Goal: Task Accomplishment & Management: Complete application form

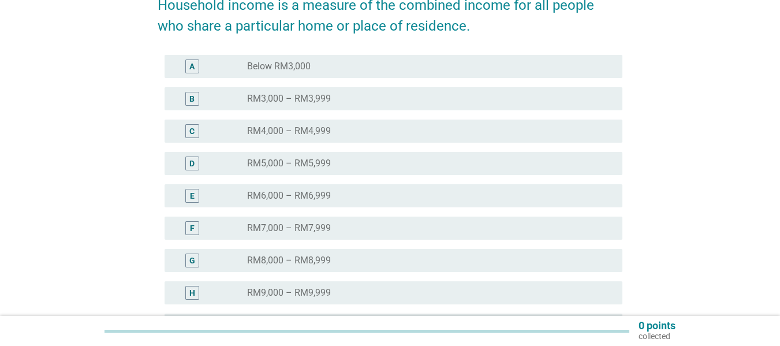
scroll to position [180, 0]
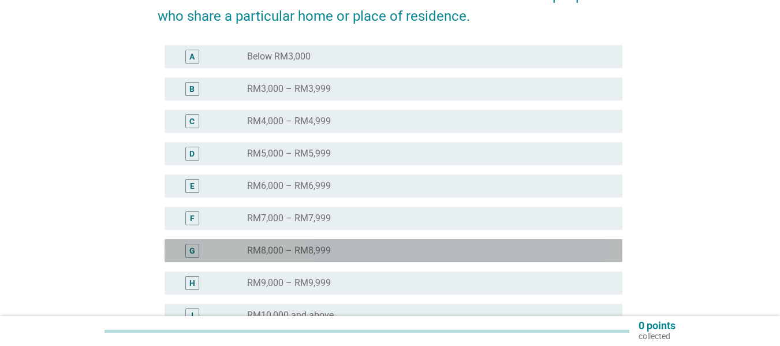
click at [354, 254] on div "radio_button_unchecked RM8,000 – RM8,999" at bounding box center [425, 251] width 357 height 12
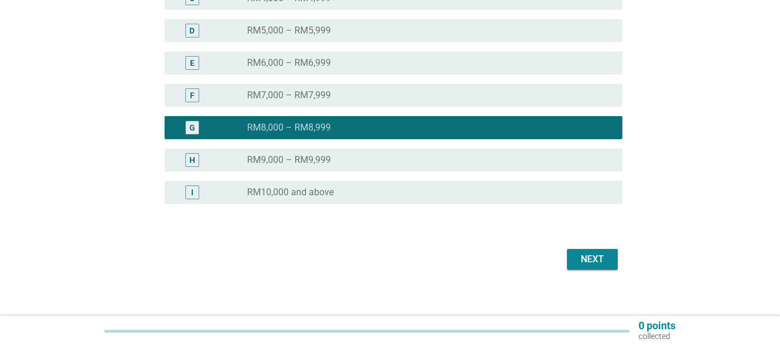
scroll to position [303, 0]
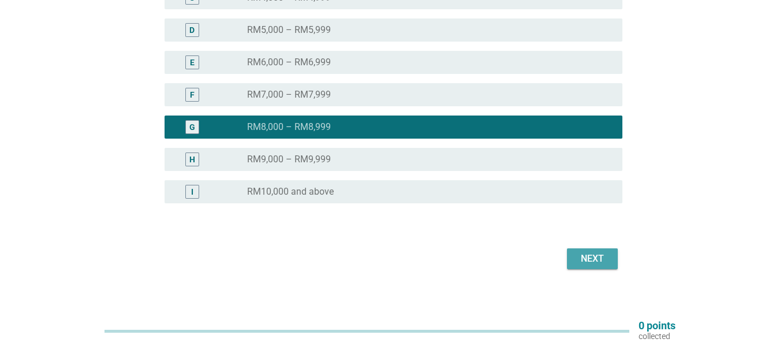
click at [584, 263] on div "Next" at bounding box center [592, 259] width 32 height 14
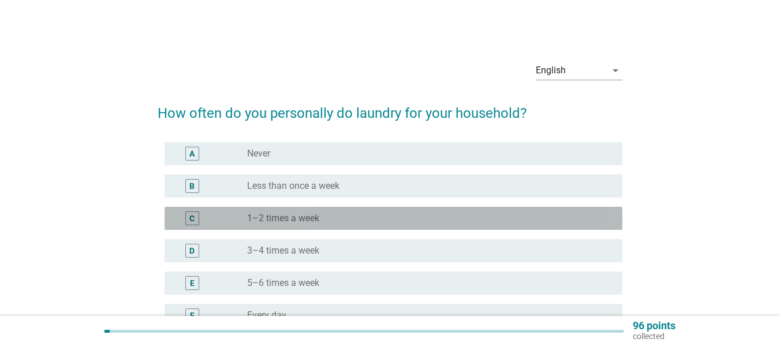
click at [398, 222] on div "radio_button_unchecked 1–2 times a week" at bounding box center [425, 218] width 357 height 12
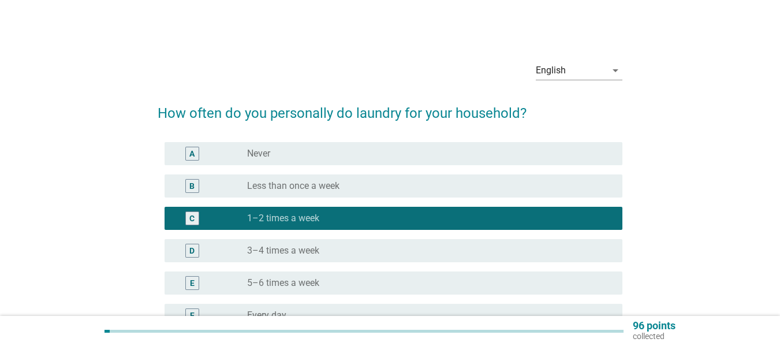
scroll to position [132, 0]
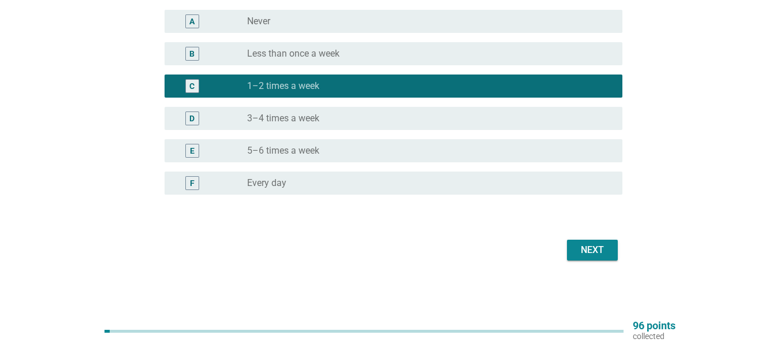
click at [600, 258] on button "Next" at bounding box center [592, 249] width 51 height 21
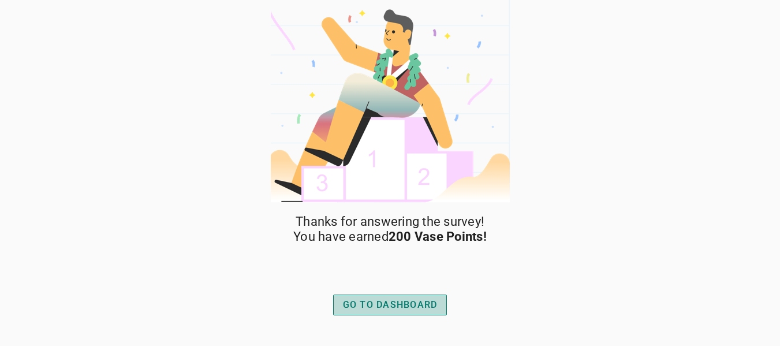
click at [424, 305] on div "GO TO DASHBOARD" at bounding box center [390, 305] width 95 height 14
